Goal: Task Accomplishment & Management: Manage account settings

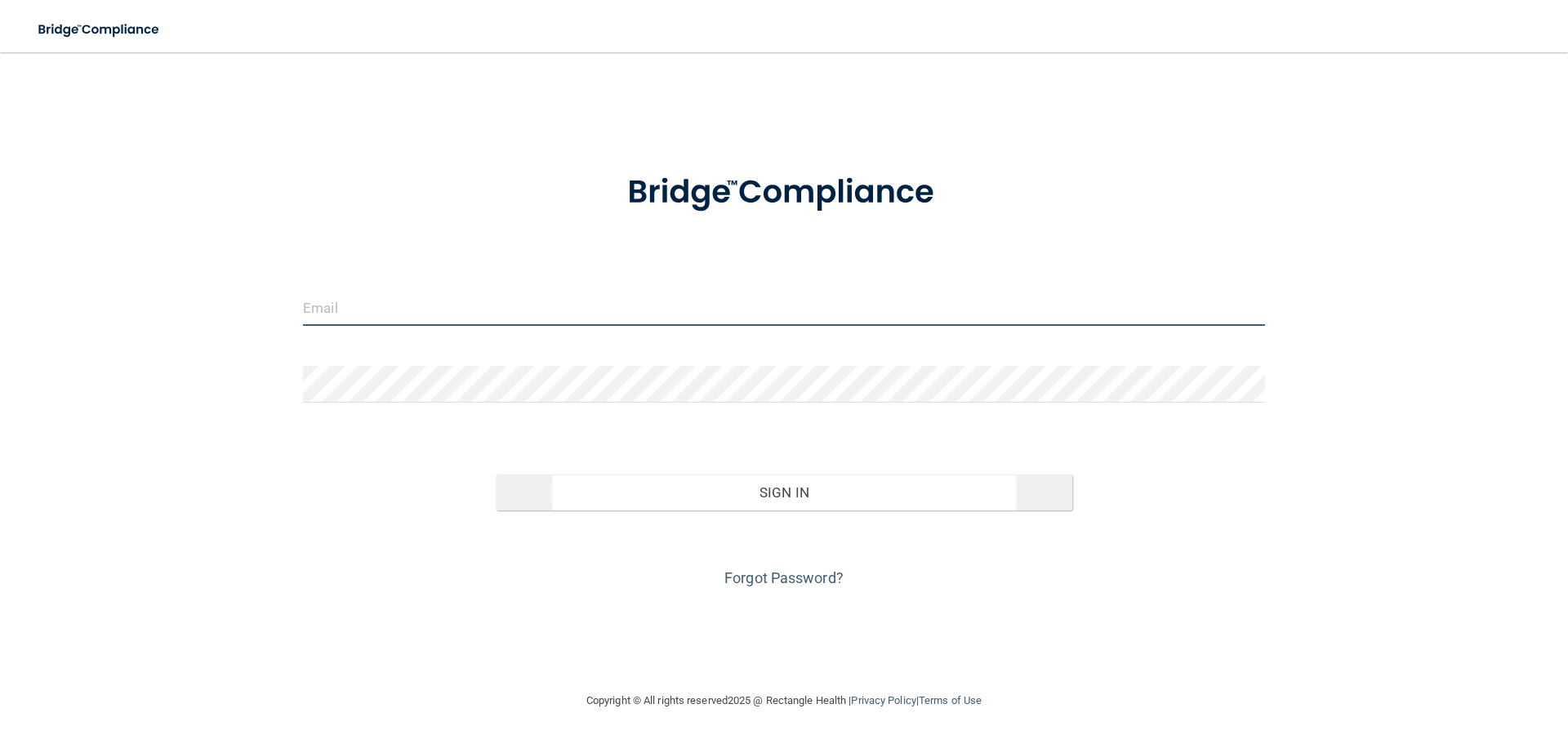
type input "[EMAIL_ADDRESS][DOMAIN_NAME]"
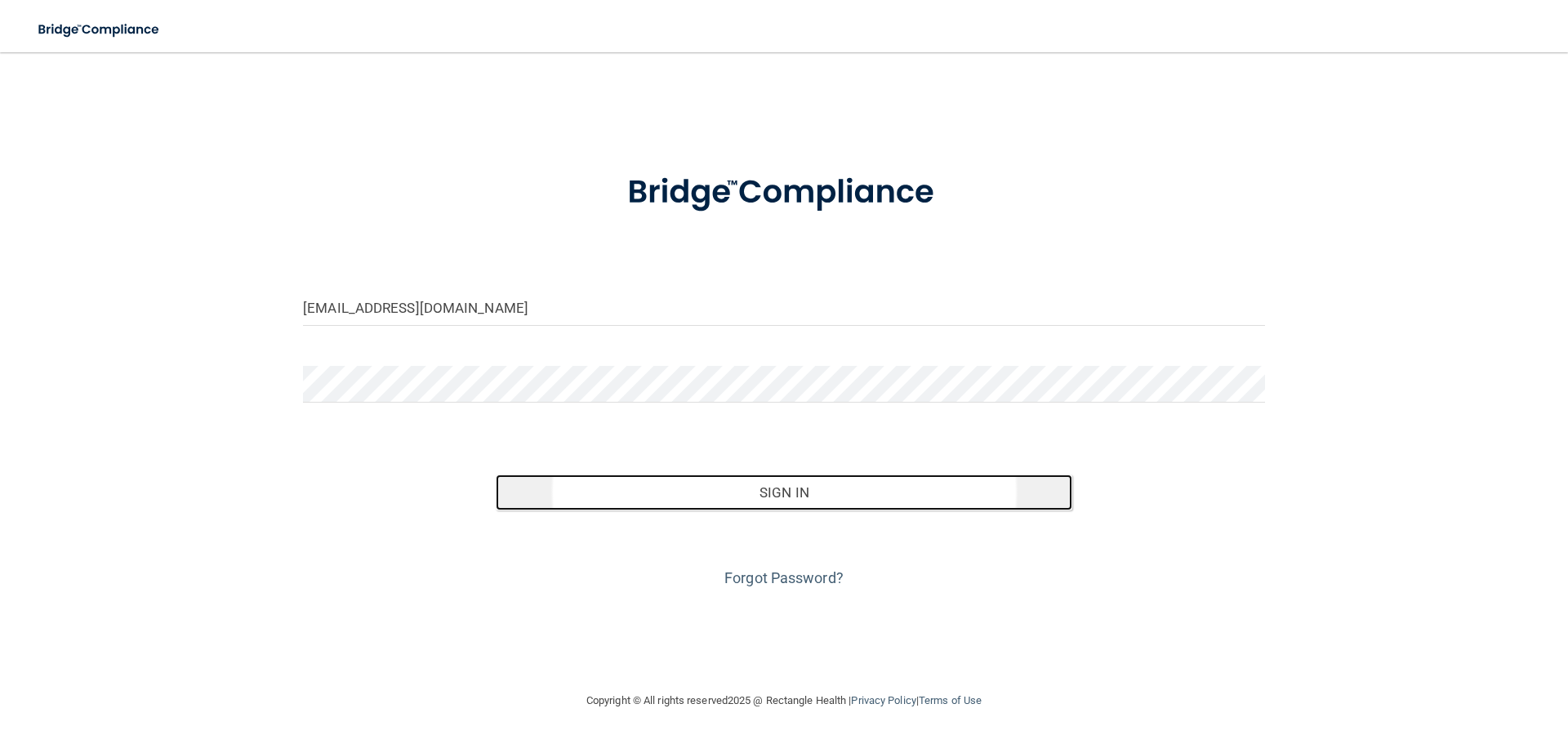
click at [777, 488] on button "Sign In" at bounding box center [784, 492] width 578 height 36
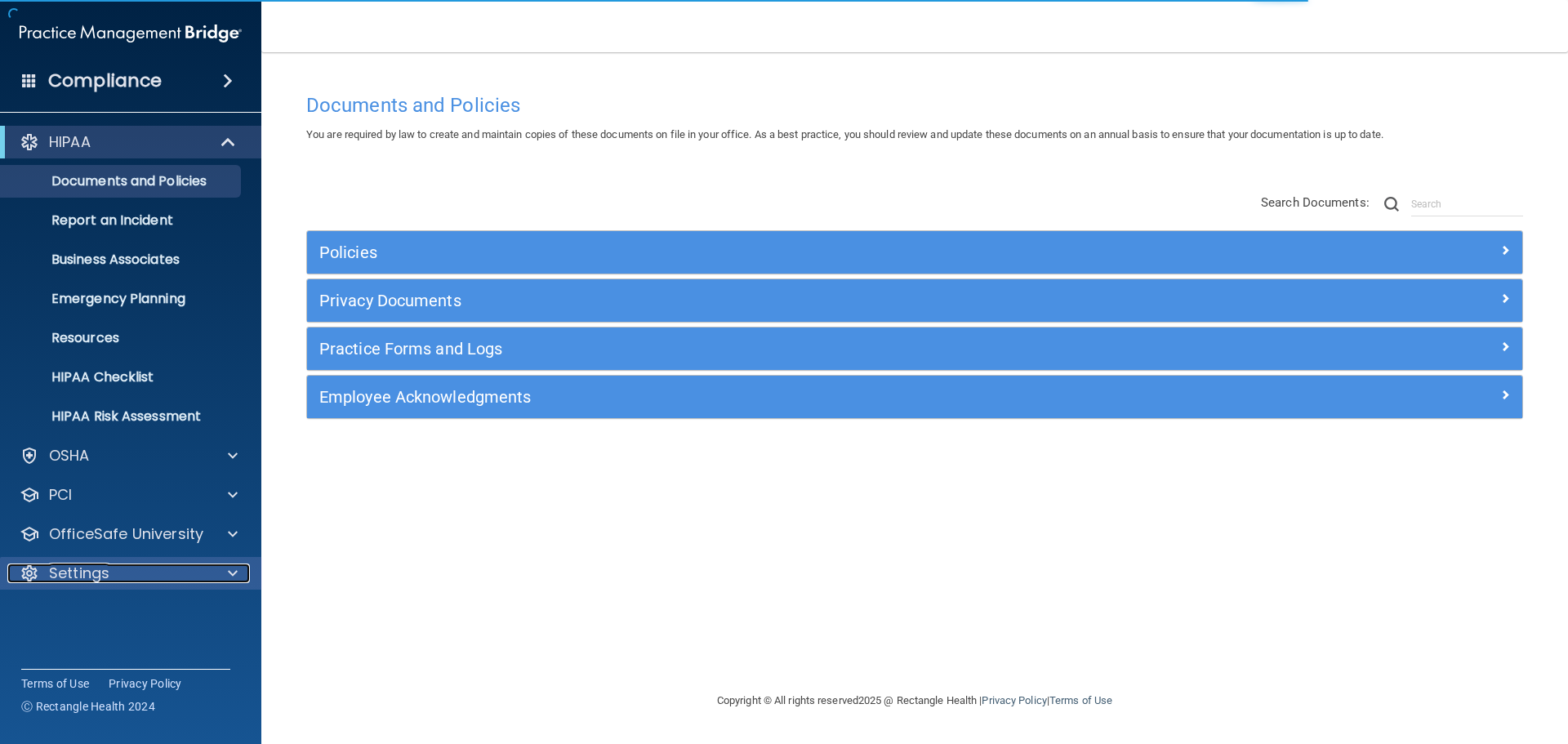
click at [80, 566] on p "Settings" at bounding box center [79, 573] width 60 height 19
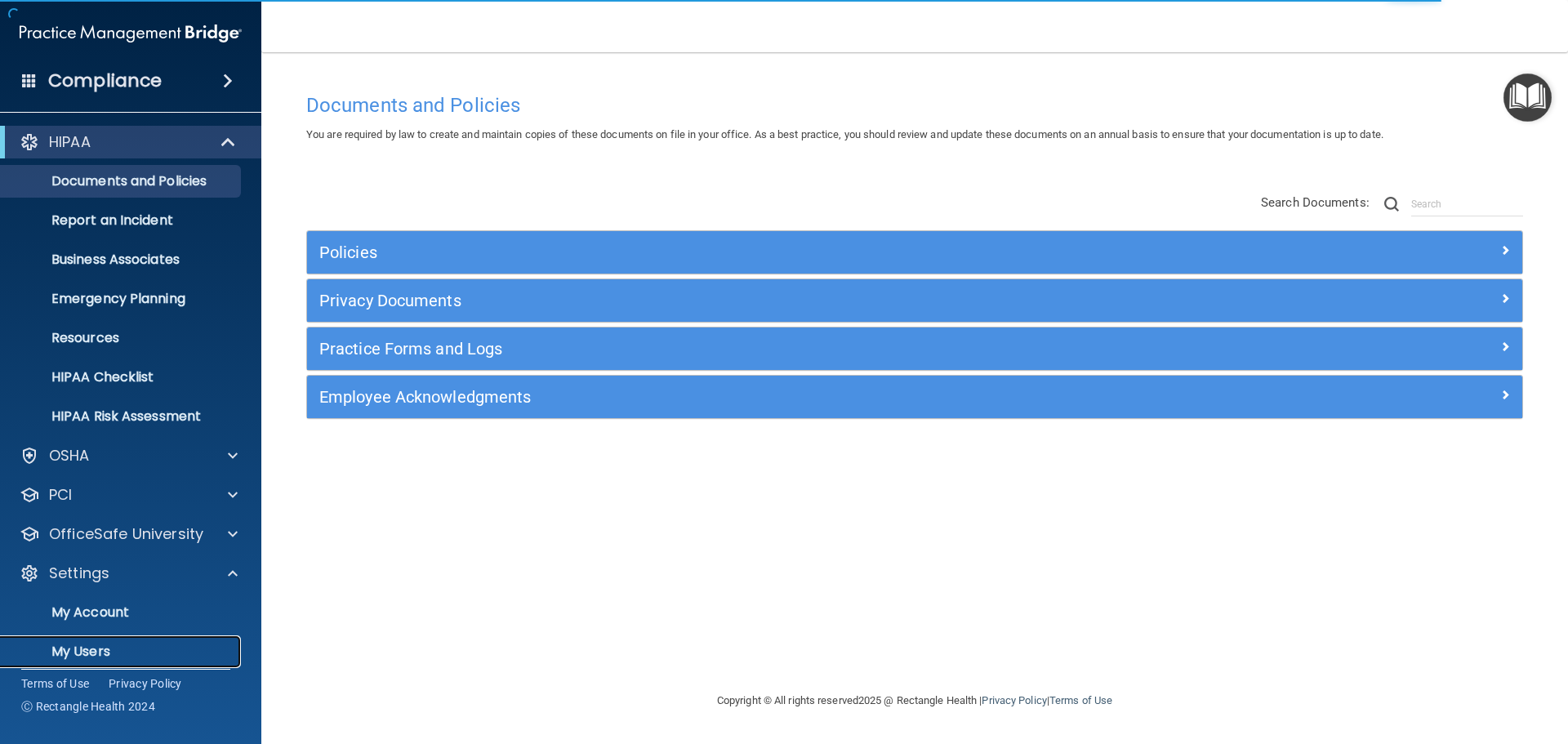
click at [94, 645] on p "My Users" at bounding box center [122, 652] width 223 height 16
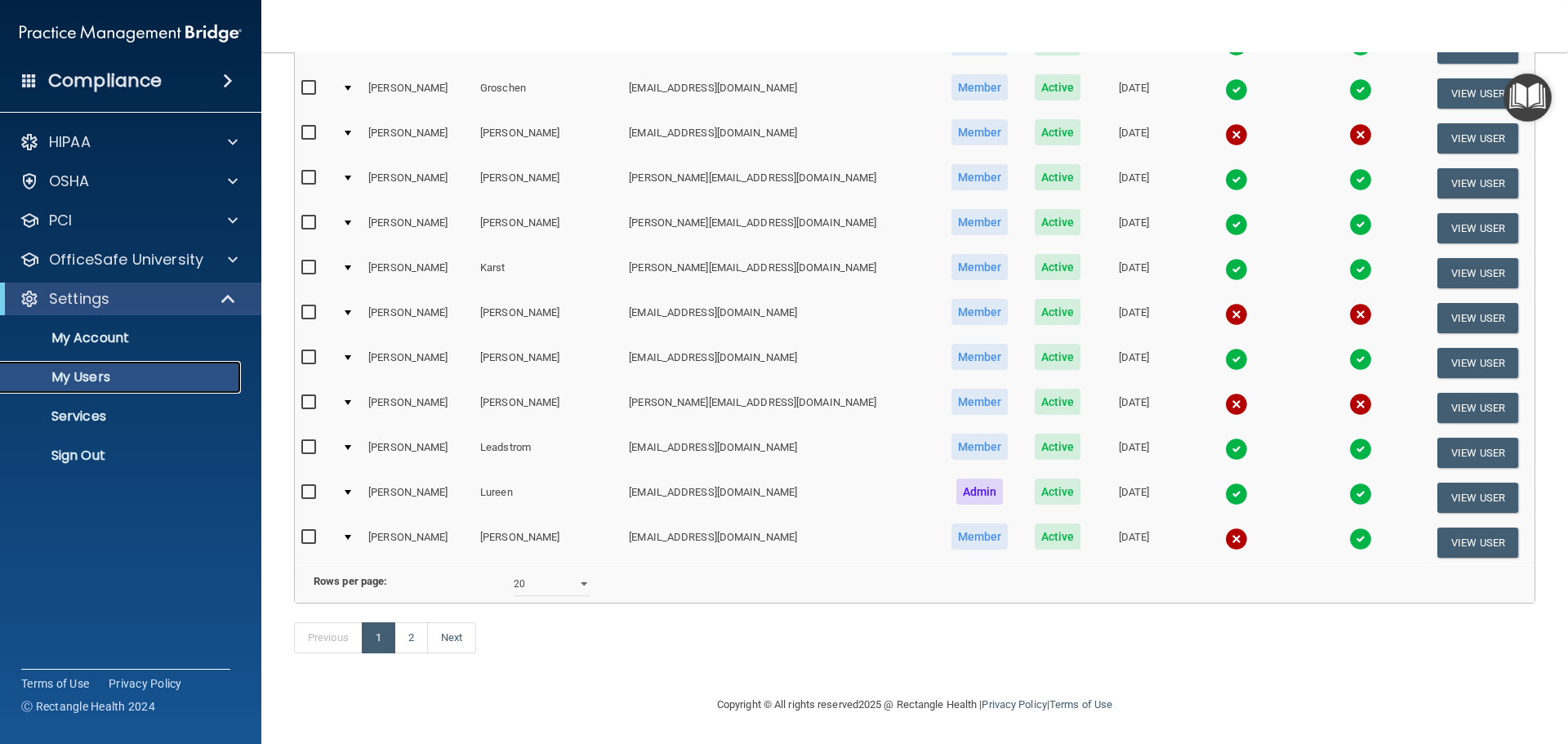
scroll to position [608, 0]
click at [580, 572] on select "10 20 30 40 all" at bounding box center [551, 584] width 76 height 25
select select "30"
click at [513, 572] on select "10 20 30 40 all" at bounding box center [551, 584] width 76 height 25
select select "30"
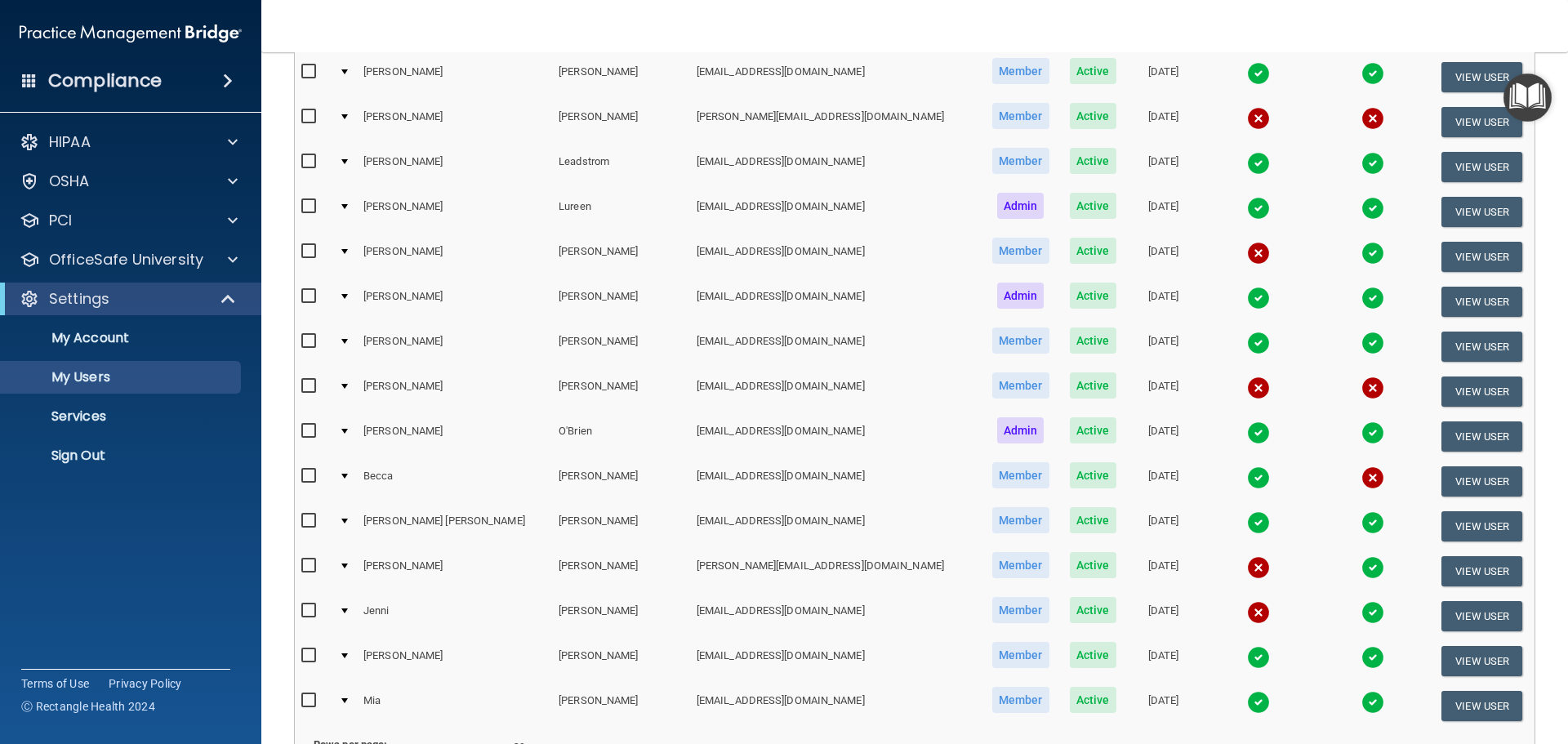
scroll to position [899, 0]
